Goal: Task Accomplishment & Management: Complete application form

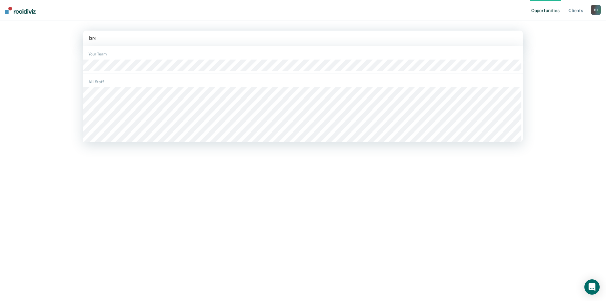
type input "bren"
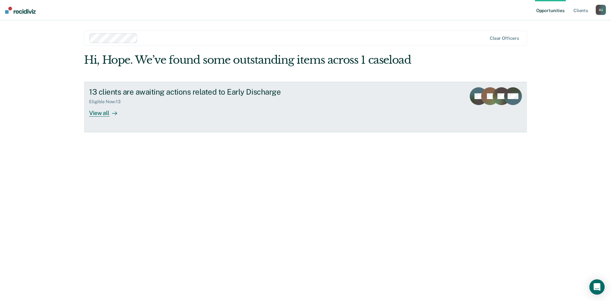
click at [90, 115] on div "View all" at bounding box center [107, 110] width 36 height 12
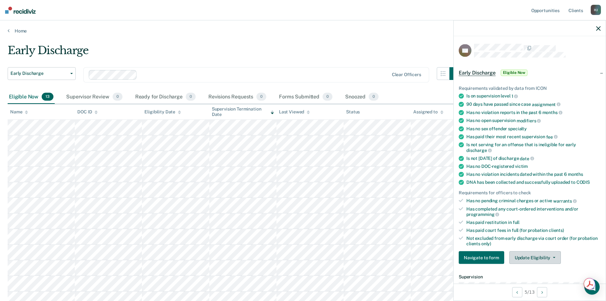
click at [531, 257] on button "Update Eligibility" at bounding box center [535, 257] width 52 height 13
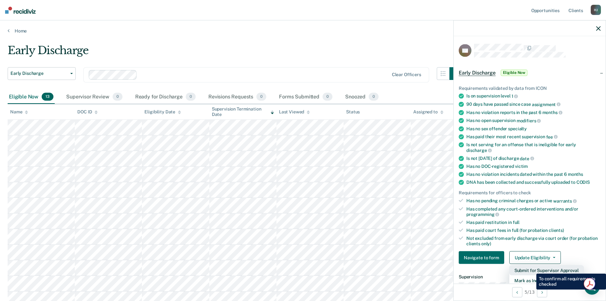
click at [532, 268] on button "Submit for Supervisor Approval" at bounding box center [546, 270] width 74 height 10
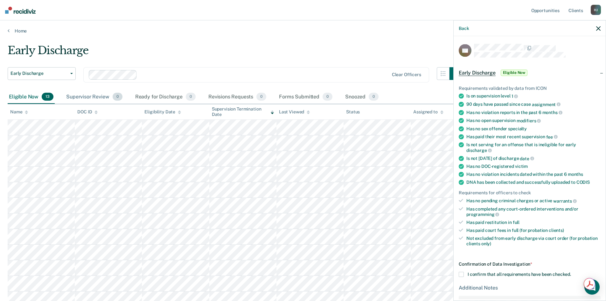
click at [75, 95] on div "Supervisor Review 0" at bounding box center [94, 97] width 59 height 14
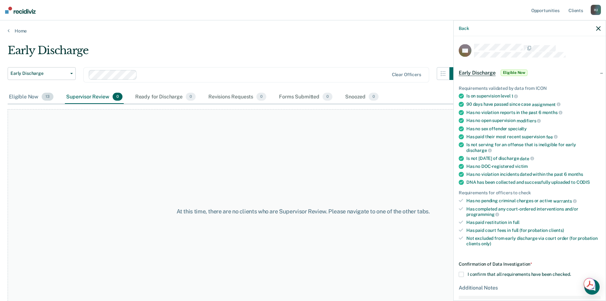
click at [31, 96] on div "Eligible Now 13" at bounding box center [31, 97] width 47 height 14
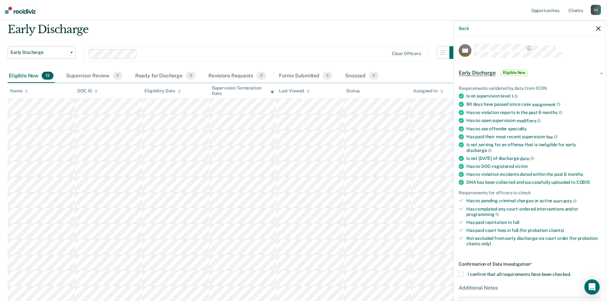
scroll to position [64, 0]
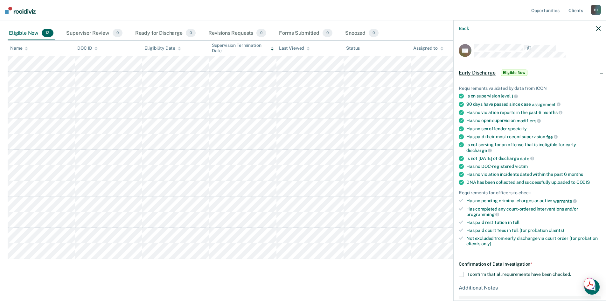
drag, startPoint x: 461, startPoint y: 274, endPoint x: 478, endPoint y: 269, distance: 18.4
click at [461, 273] on span at bounding box center [461, 274] width 5 height 5
click at [571, 272] on input "I confirm that all requirements have been checked." at bounding box center [571, 272] width 0 height 0
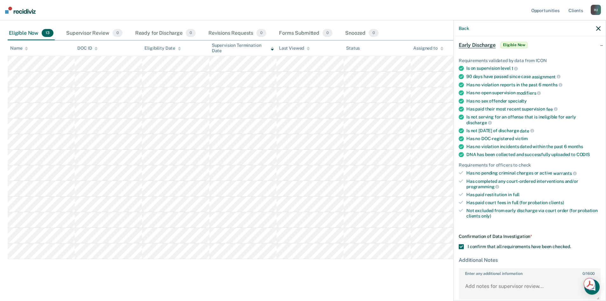
scroll to position [59, 0]
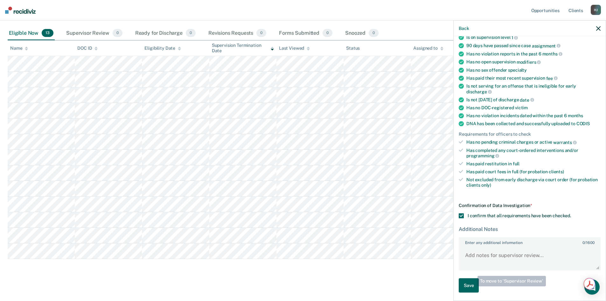
click at [471, 288] on button "Save" at bounding box center [469, 285] width 20 height 14
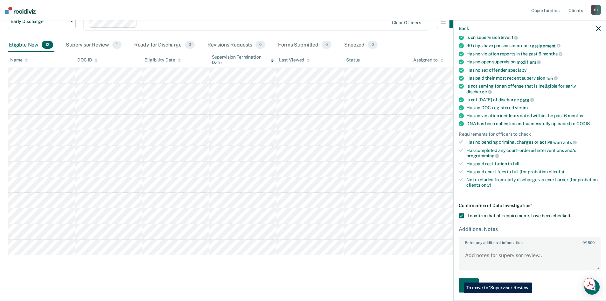
scroll to position [52, 0]
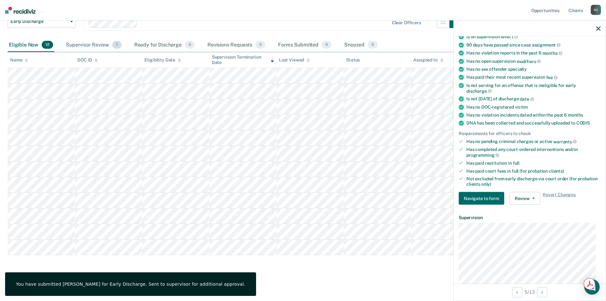
click at [98, 41] on div "Supervisor Review 1" at bounding box center [94, 45] width 58 height 14
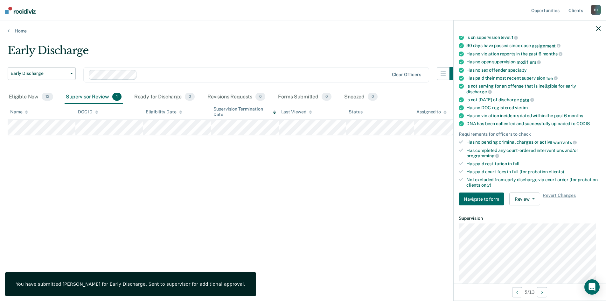
scroll to position [0, 0]
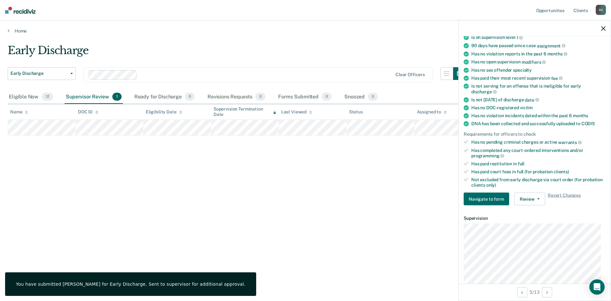
click at [602, 29] on icon "button" at bounding box center [603, 28] width 4 height 4
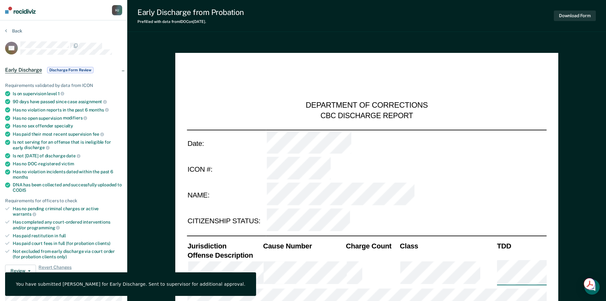
type textarea "x"
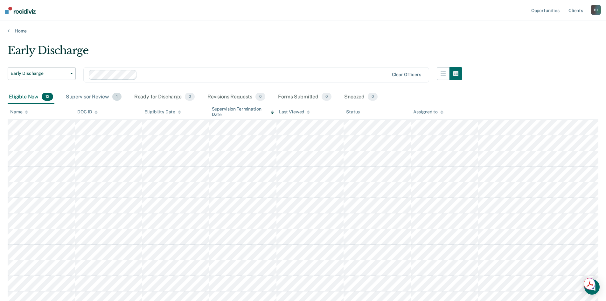
click at [103, 95] on div "Supervisor Review 1" at bounding box center [94, 97] width 58 height 14
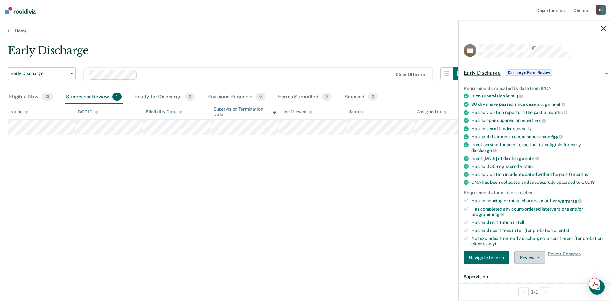
click at [530, 255] on button "Review" at bounding box center [529, 257] width 31 height 13
click at [531, 268] on button "Approve Discharge and Forms" at bounding box center [550, 270] width 72 height 10
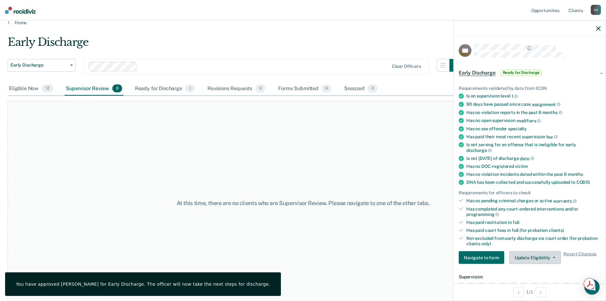
scroll to position [12, 0]
